Goal: Information Seeking & Learning: Learn about a topic

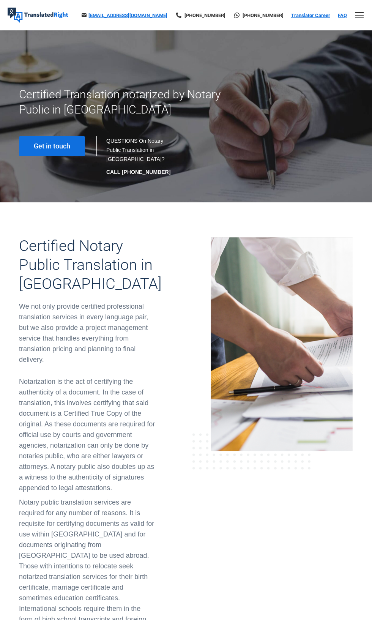
click at [310, 15] on link "Translator Career" at bounding box center [310, 16] width 39 height 6
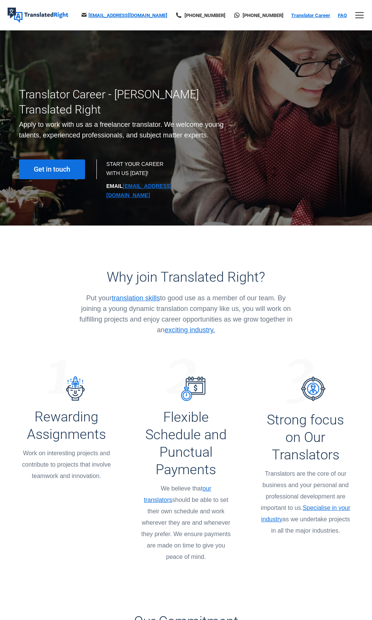
click at [360, 18] on div "Mobile menu icon" at bounding box center [359, 15] width 8 height 6
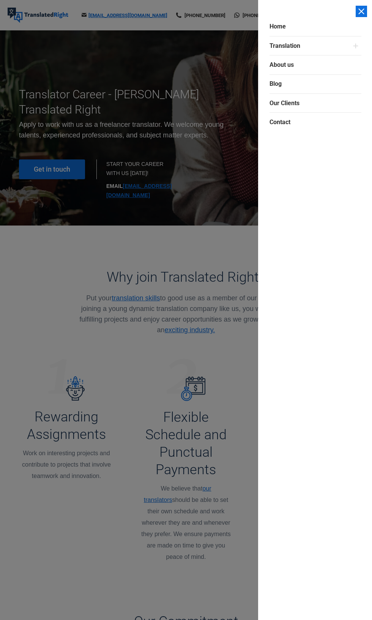
click at [100, 379] on div at bounding box center [186, 310] width 372 height 620
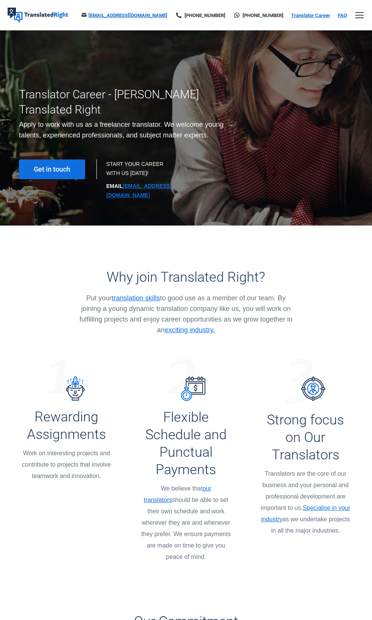
click at [342, 15] on link "FAQ" at bounding box center [342, 16] width 9 height 6
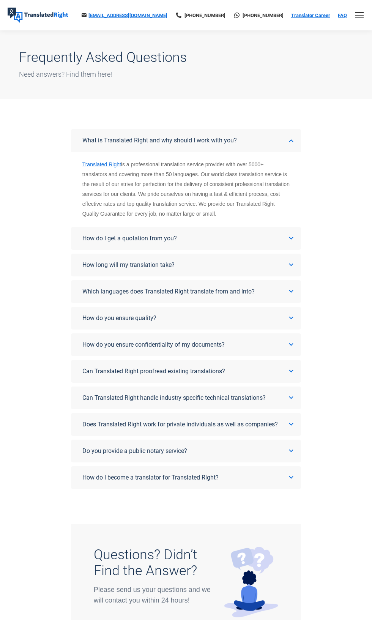
click at [291, 238] on icon at bounding box center [291, 238] width 5 height 5
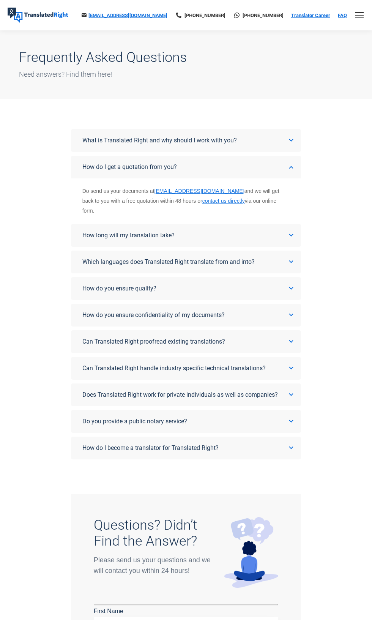
click at [291, 140] on icon at bounding box center [291, 140] width 5 height 5
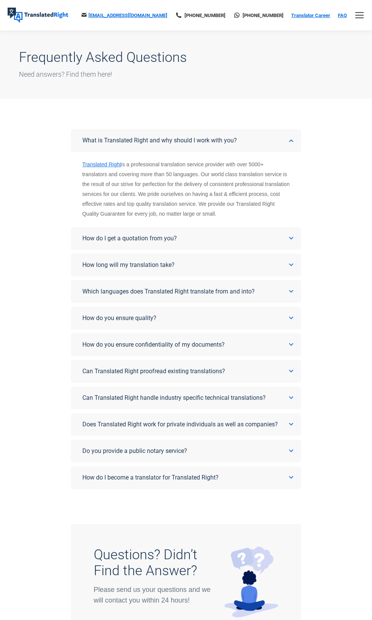
click at [291, 237] on icon at bounding box center [291, 238] width 5 height 5
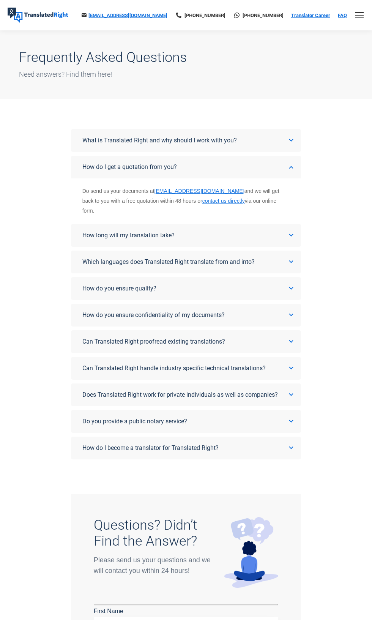
click at [279, 232] on link "How long will my translation take?" at bounding box center [186, 235] width 230 height 23
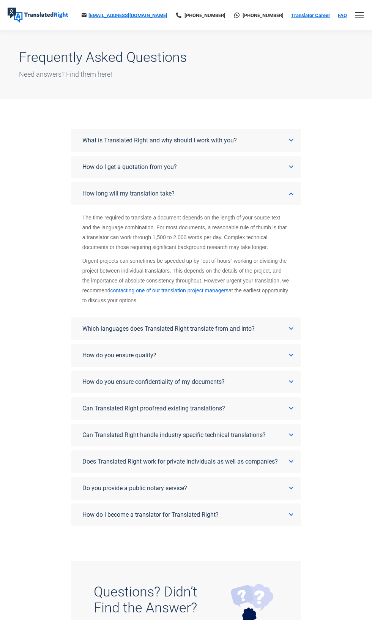
click at [275, 330] on link "Which languages does Translated Right translate from and into?" at bounding box center [186, 328] width 230 height 23
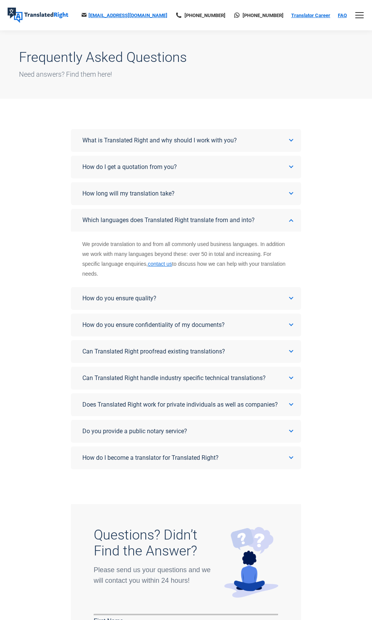
click at [263, 301] on link "How do you ensure quality?" at bounding box center [186, 298] width 230 height 23
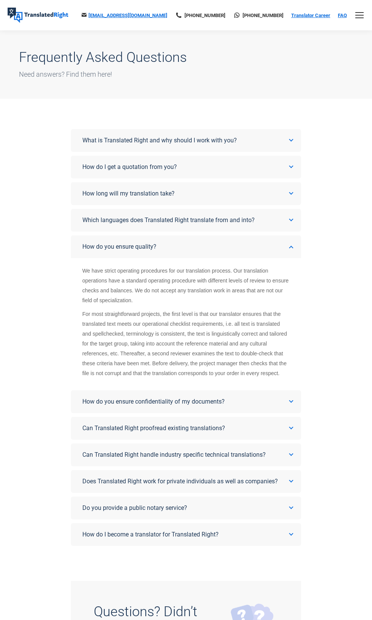
click at [136, 405] on span "How do you ensure confidentiality of my documents?" at bounding box center [153, 401] width 142 height 7
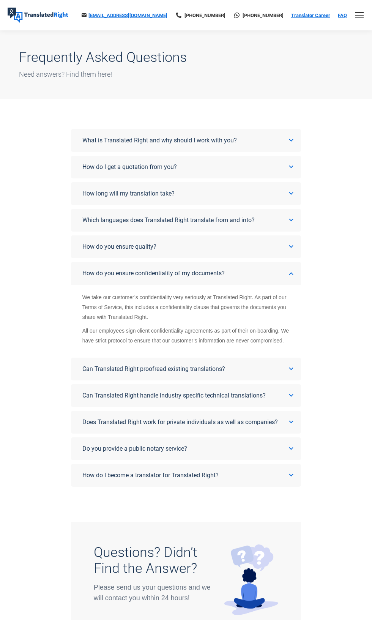
click at [291, 140] on icon at bounding box center [291, 140] width 5 height 5
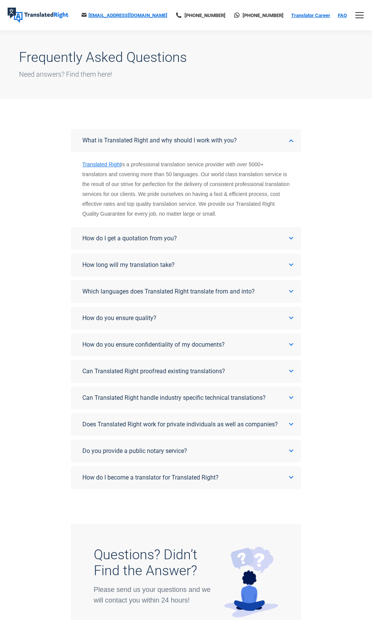
click at [269, 233] on link "How do I get a quotation from you?" at bounding box center [186, 238] width 230 height 23
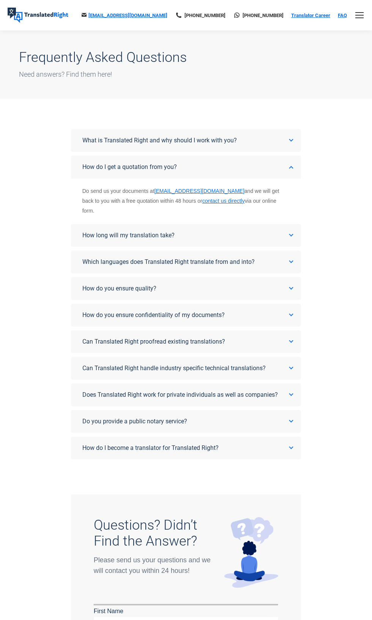
click at [292, 233] on icon at bounding box center [291, 235] width 5 height 5
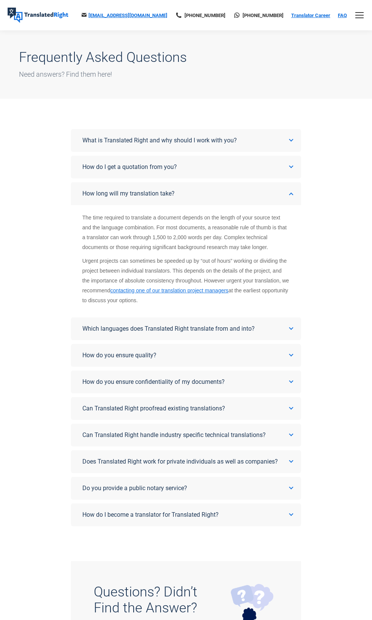
scroll to position [13, 0]
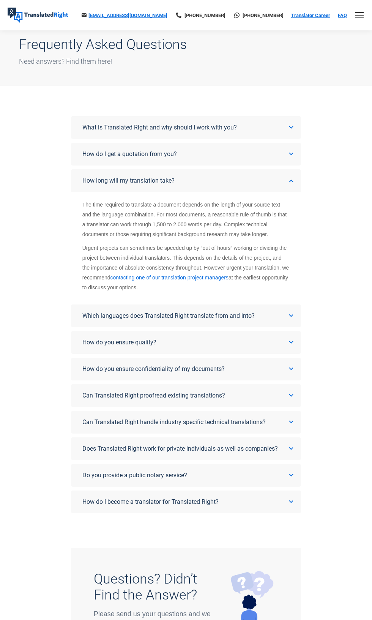
click at [291, 369] on icon at bounding box center [291, 369] width 5 height 5
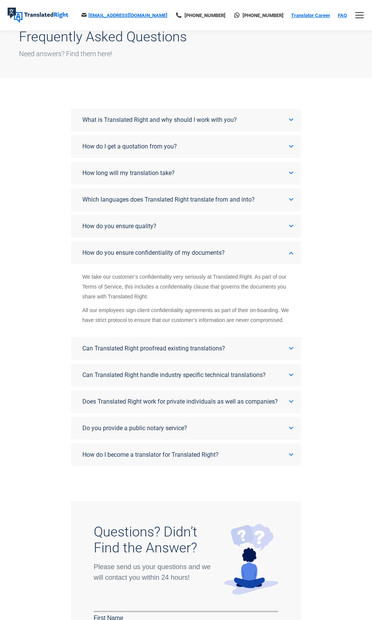
scroll to position [21, 0]
click at [285, 437] on link "Do you provide a public notary service?" at bounding box center [186, 427] width 230 height 23
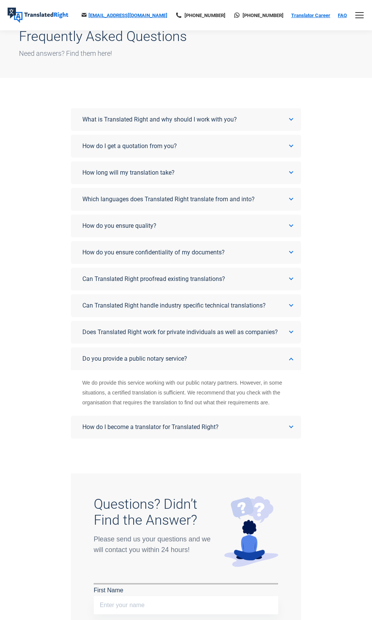
click at [284, 427] on link "How do I become a translator for Translated Right?" at bounding box center [186, 427] width 230 height 23
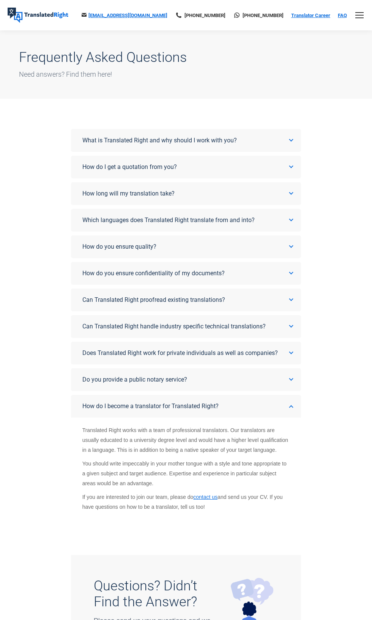
click at [279, 142] on link "What is Translated Right and why should I work with you?" at bounding box center [186, 140] width 230 height 23
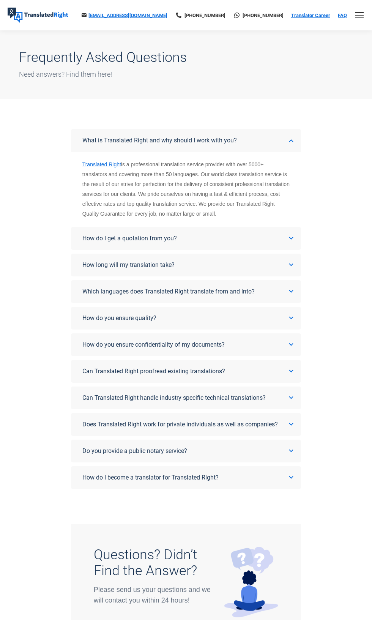
click at [267, 229] on link "How do I get a quotation from you?" at bounding box center [186, 238] width 230 height 23
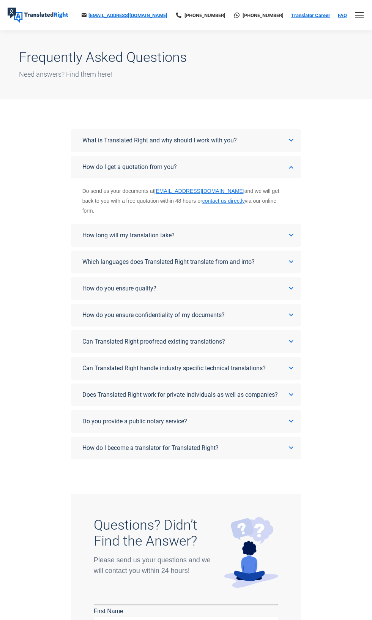
click at [119, 232] on span "How long will my translation take?" at bounding box center [128, 235] width 92 height 7
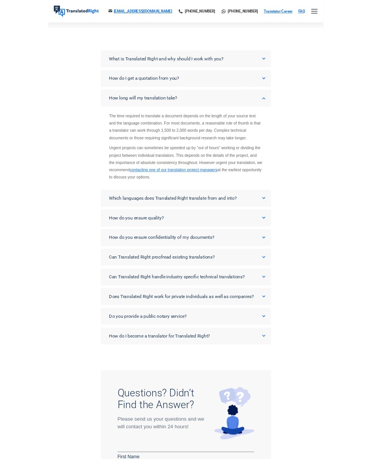
scroll to position [67, 0]
